Goal: Task Accomplishment & Management: Manage account settings

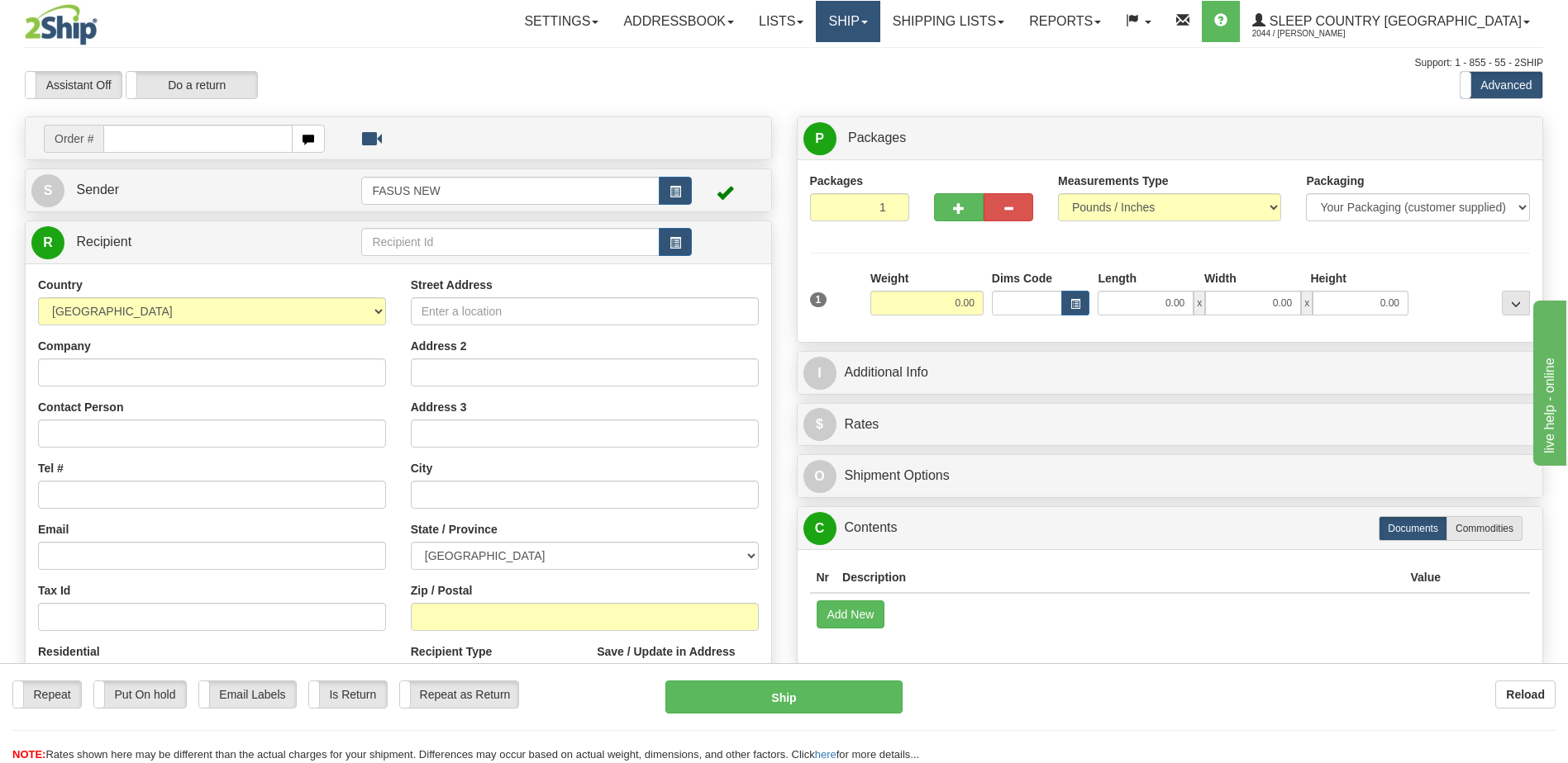
click at [868, 21] on span at bounding box center [865, 22] width 7 height 3
click at [863, 80] on span "OnHold / Order Queue" at bounding box center [805, 79] width 117 height 13
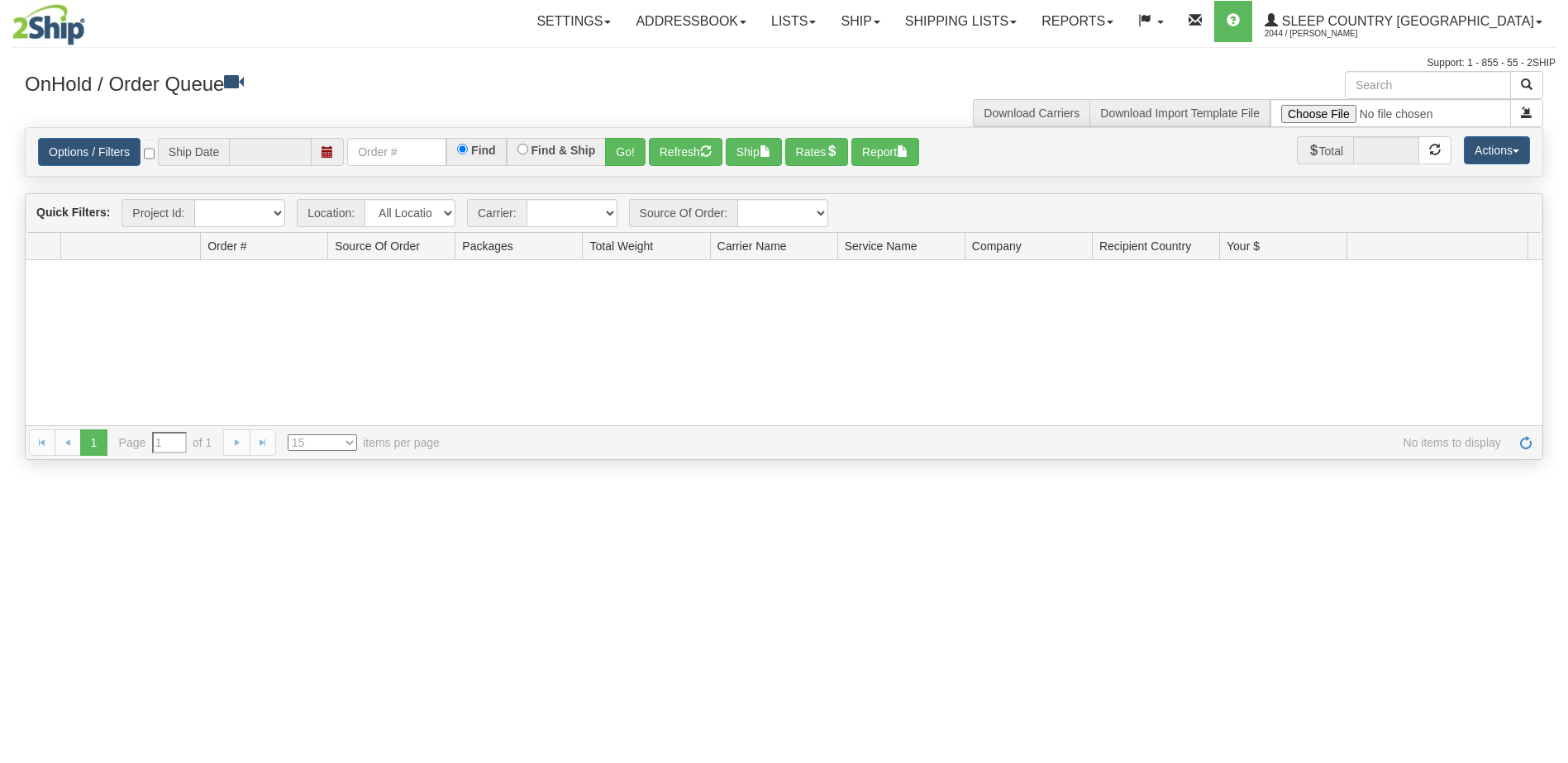
type input "[DATE]"
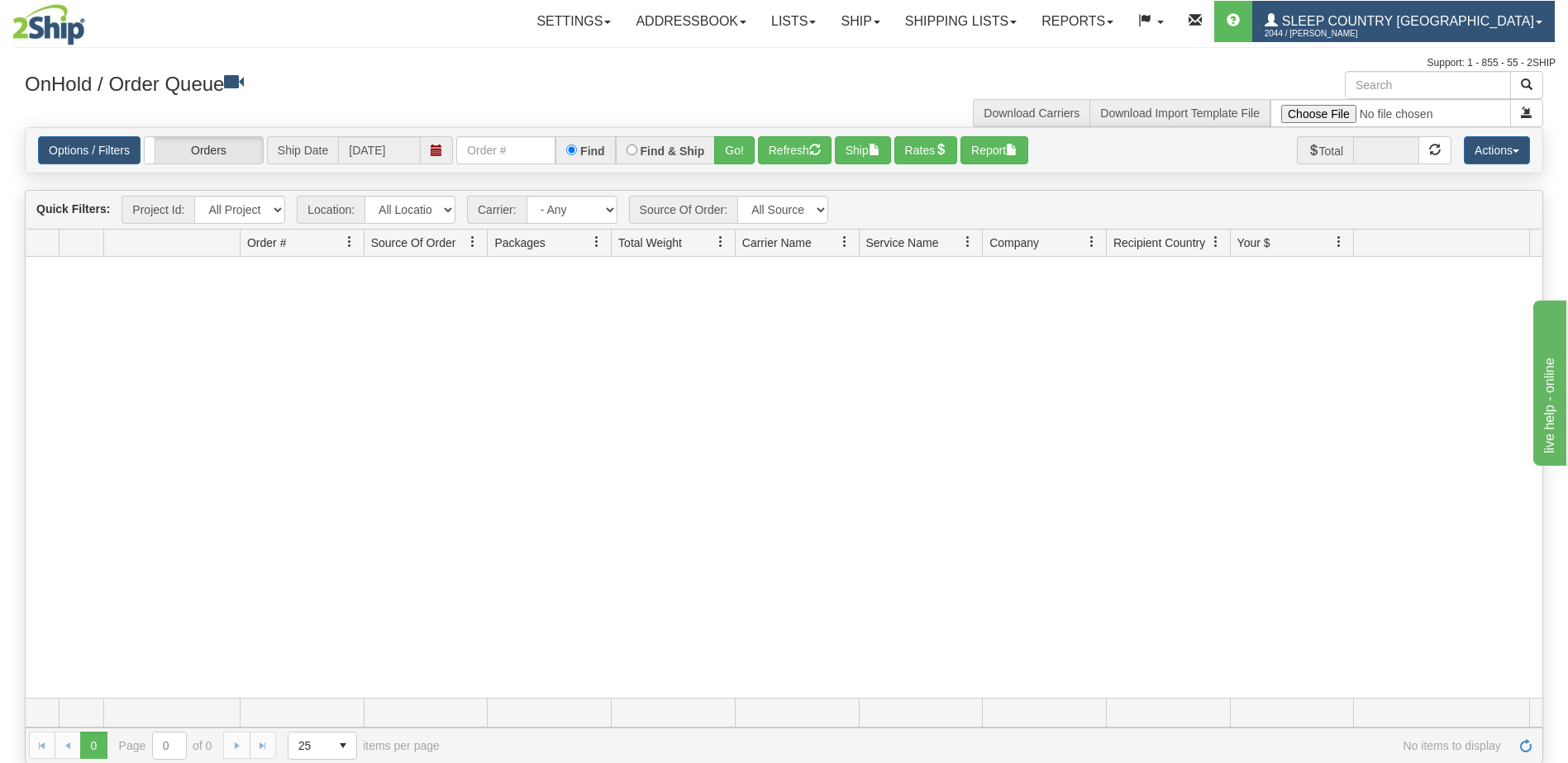
click at [1499, 17] on span "Sleep Country [GEOGRAPHIC_DATA]" at bounding box center [1406, 21] width 256 height 14
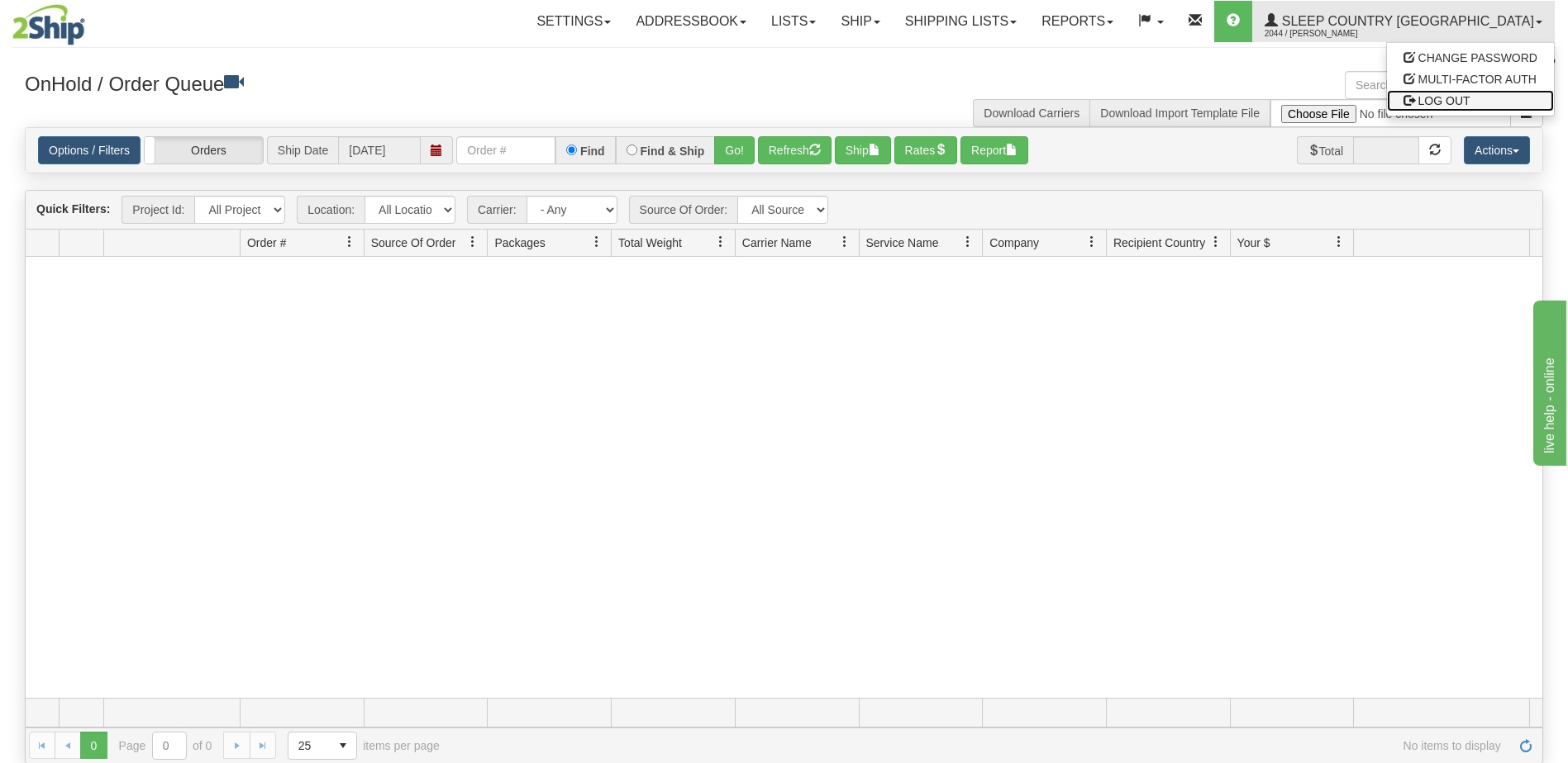
click at [1447, 95] on span "LOG OUT" at bounding box center [1444, 100] width 52 height 13
